Goal: Find specific page/section: Find specific page/section

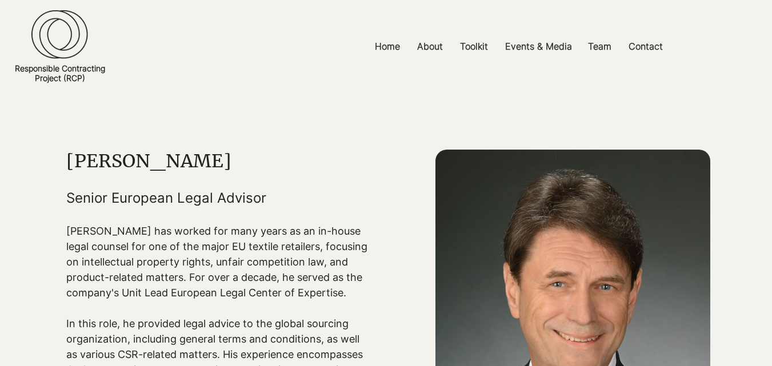
drag, startPoint x: 133, startPoint y: 163, endPoint x: 67, endPoint y: 161, distance: 65.8
click at [67, 161] on h1 "[PERSON_NAME]" at bounding box center [217, 161] width 302 height 23
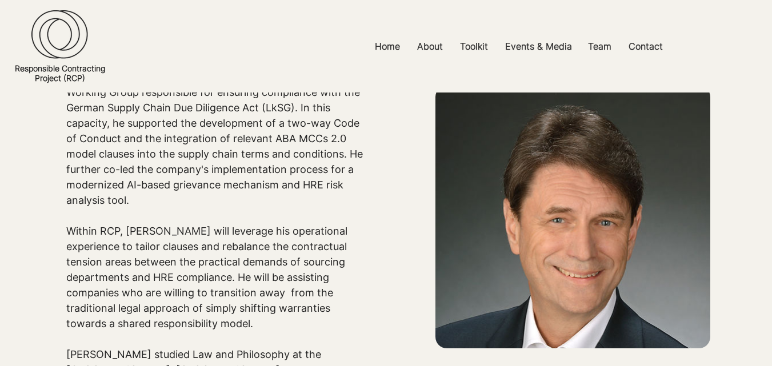
scroll to position [335, 0]
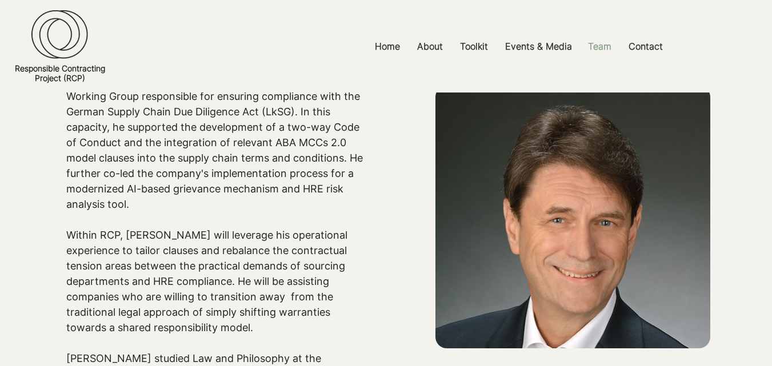
click at [596, 46] on p "Team" at bounding box center [599, 47] width 35 height 26
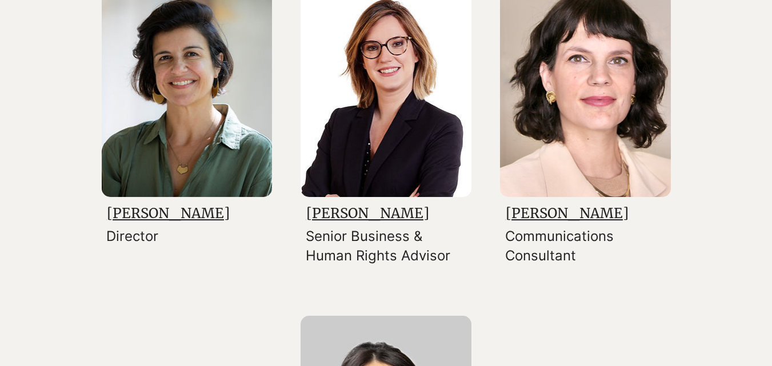
scroll to position [282, 0]
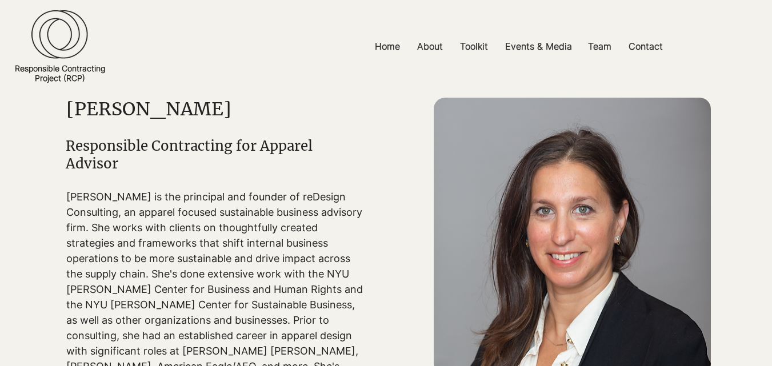
scroll to position [25, 0]
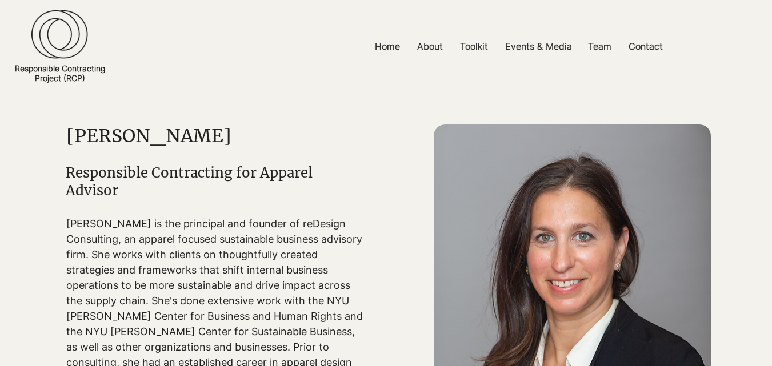
drag, startPoint x: 229, startPoint y: 131, endPoint x: 65, endPoint y: 147, distance: 165.3
click at [65, 147] on section "Chana Rosenthal Responsible Contracting for Apparel Advisor Chana Rosenthal is …" at bounding box center [386, 302] width 772 height 470
copy section "[PERSON_NAME]"
